Goal: Obtain resource: Obtain resource

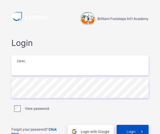
type input "**********"
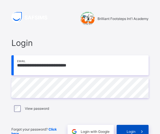
click at [131, 127] on div "Login" at bounding box center [133, 131] width 32 height 13
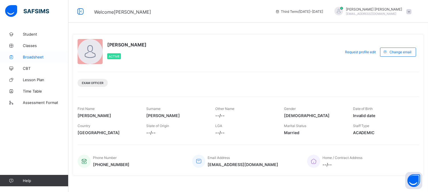
click at [46, 52] on link "Broadsheet" at bounding box center [34, 56] width 68 height 11
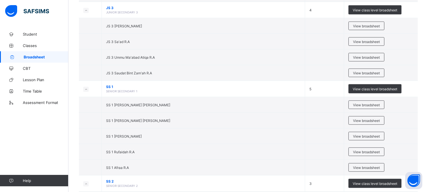
scroll to position [1595, 0]
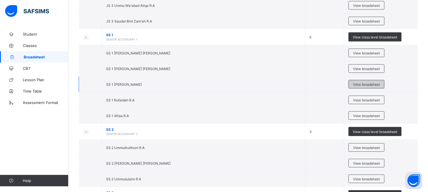
click at [160, 85] on span "View broadsheet" at bounding box center [366, 84] width 27 height 4
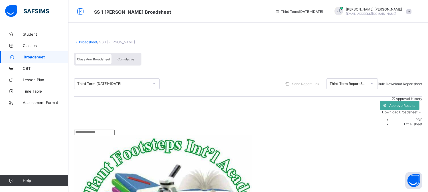
click at [120, 59] on span "Cumulative" at bounding box center [125, 59] width 17 height 4
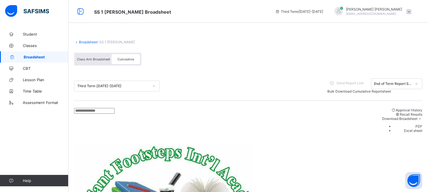
click at [160, 89] on span "Bulk Download Cumulative Reportsheet" at bounding box center [359, 91] width 64 height 4
